Goal: Book appointment/travel/reservation

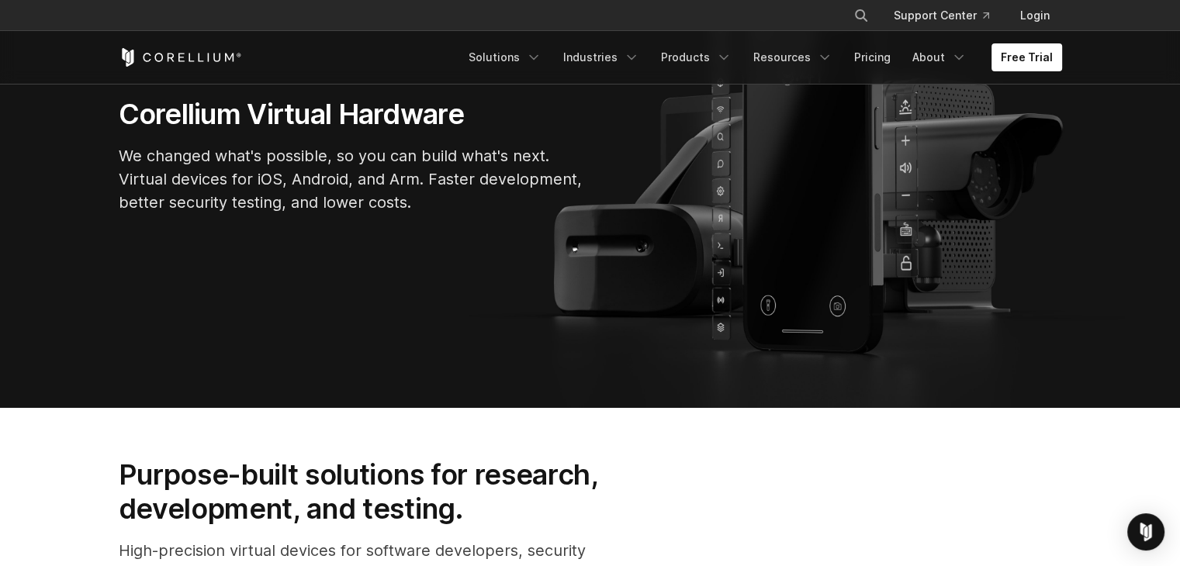
scroll to position [78, 0]
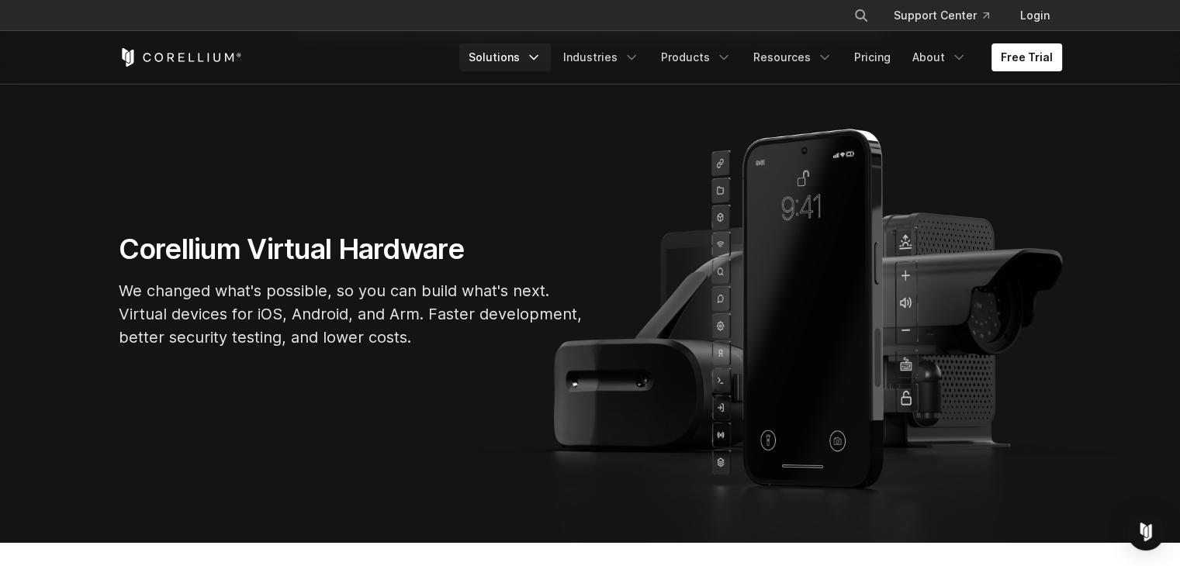
click at [541, 62] on icon "Navigation Menu" at bounding box center [534, 58] width 16 height 16
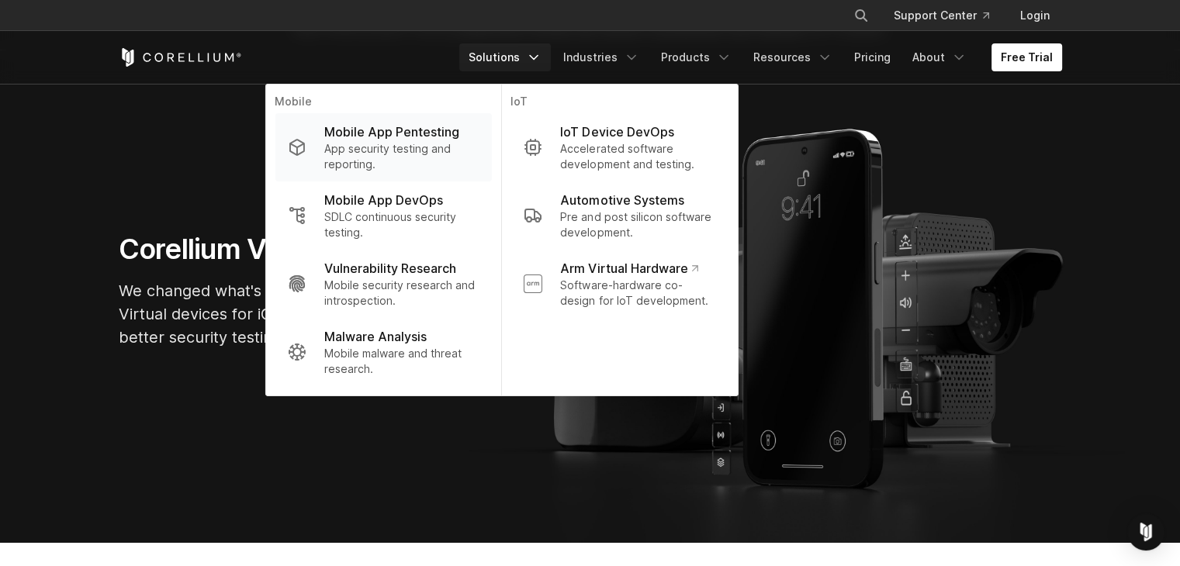
click at [389, 152] on p "App security testing and reporting." at bounding box center [401, 156] width 154 height 31
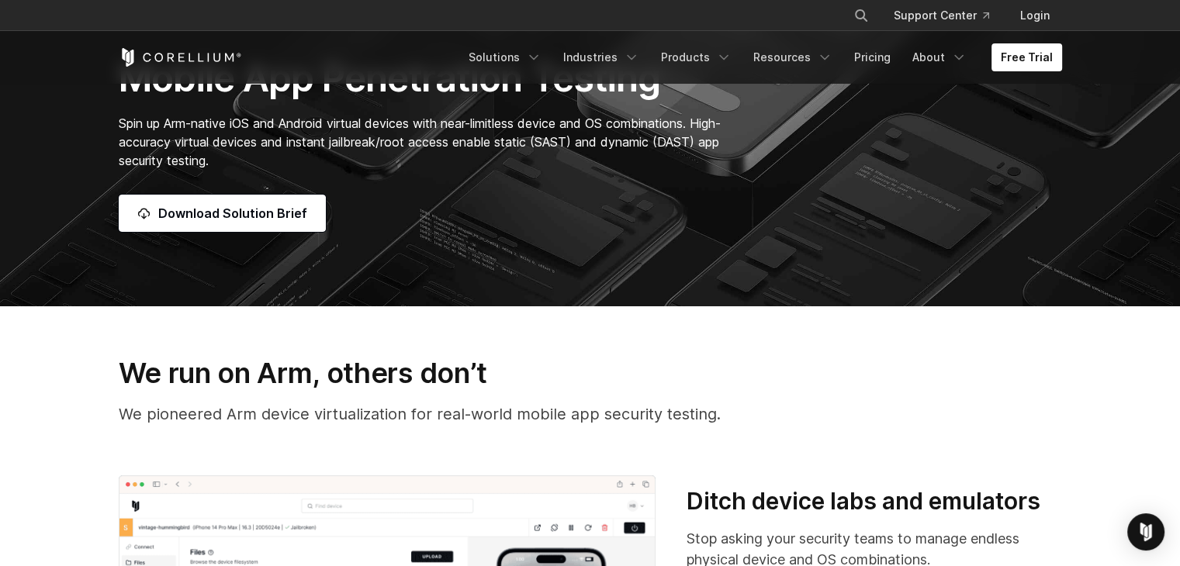
scroll to position [207, 0]
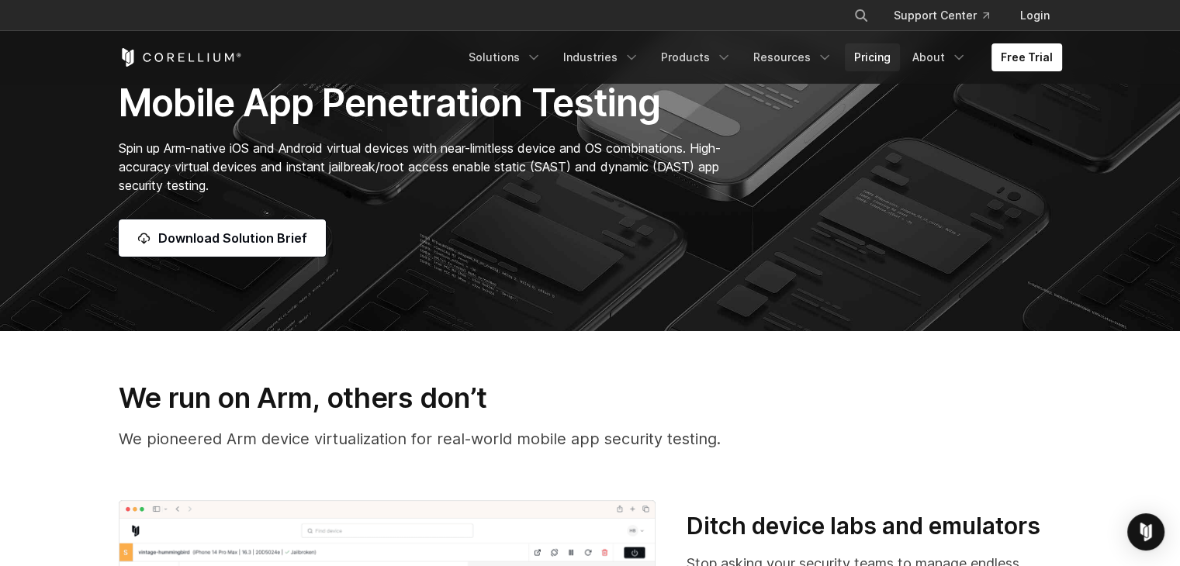
click at [880, 51] on link "Pricing" at bounding box center [872, 57] width 55 height 28
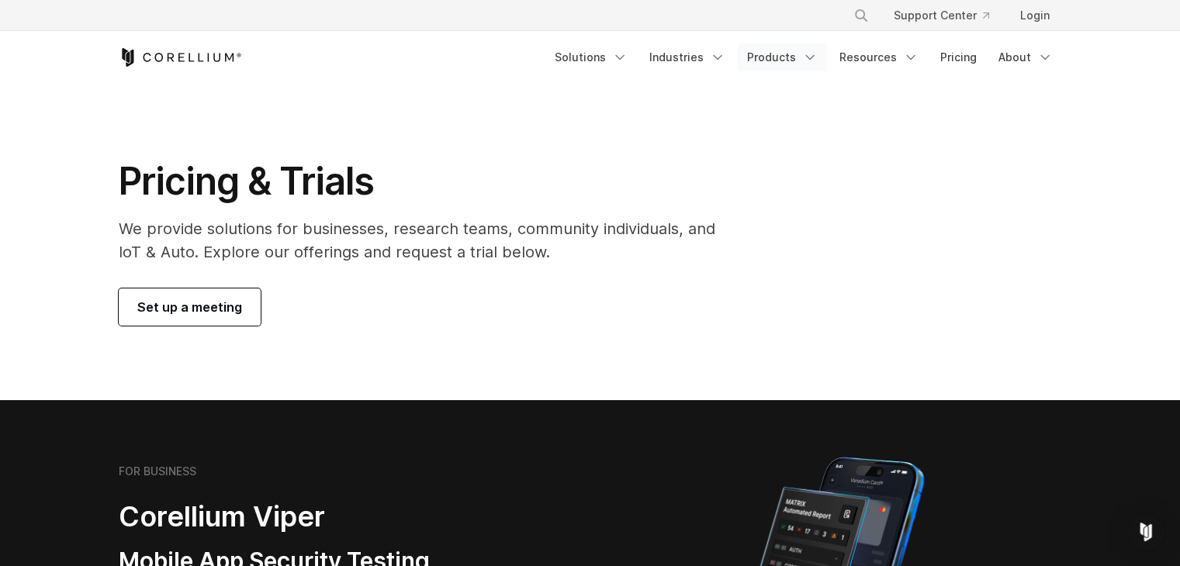
click at [801, 54] on link "Products" at bounding box center [782, 57] width 89 height 28
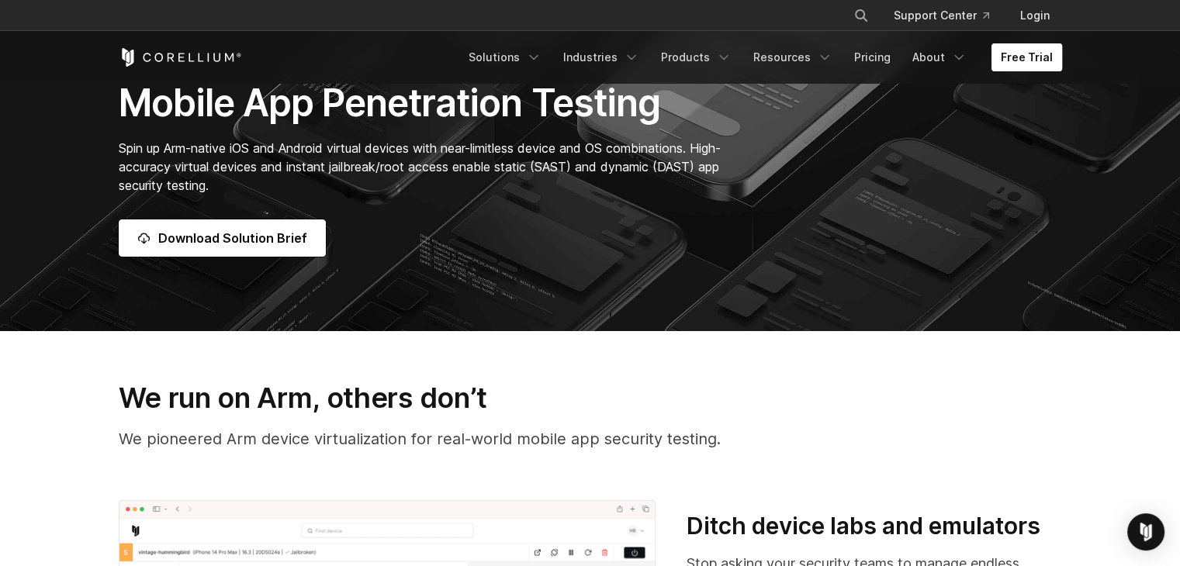
click at [1049, 58] on link "Free Trial" at bounding box center [1026, 57] width 71 height 28
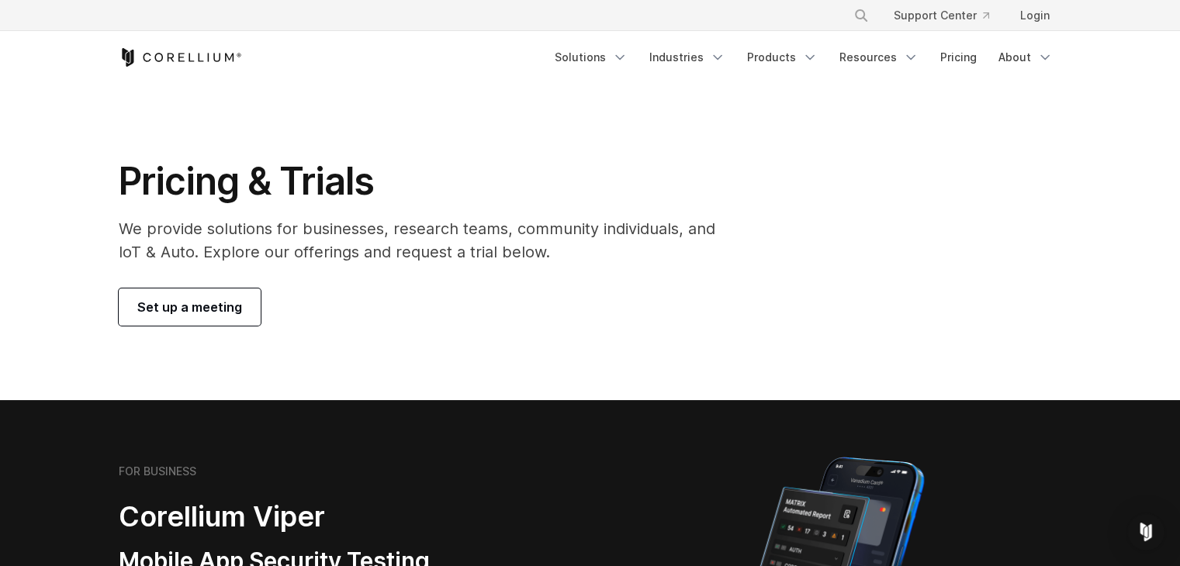
click at [233, 308] on span "Set up a meeting" at bounding box center [189, 307] width 105 height 19
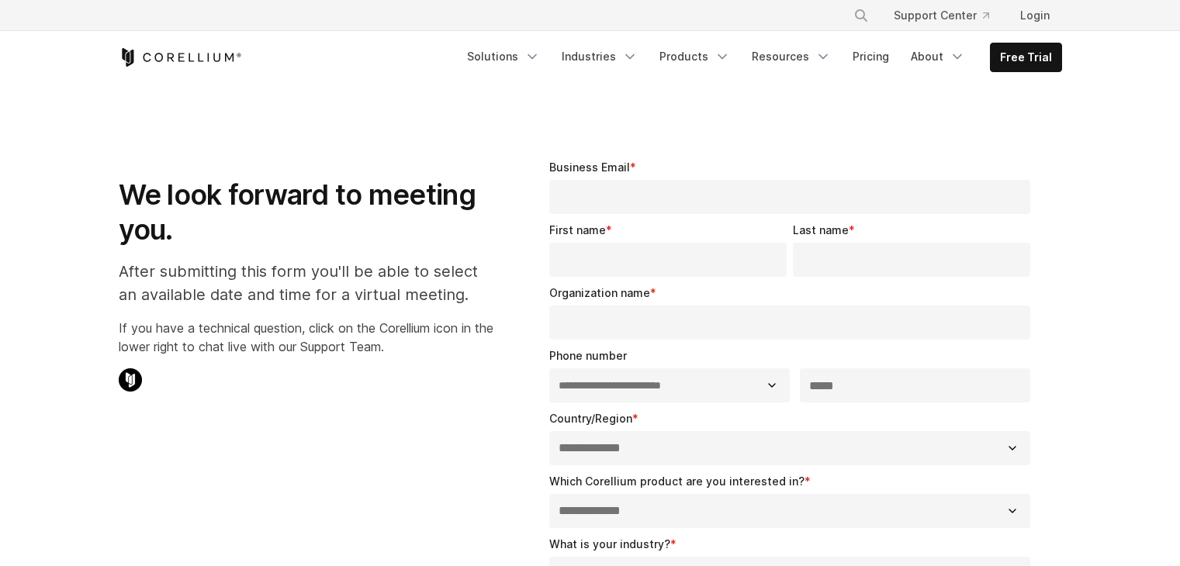
select select "**"
click at [1023, 62] on link "Free Trial" at bounding box center [1025, 57] width 71 height 28
